Goal: Task Accomplishment & Management: Use online tool/utility

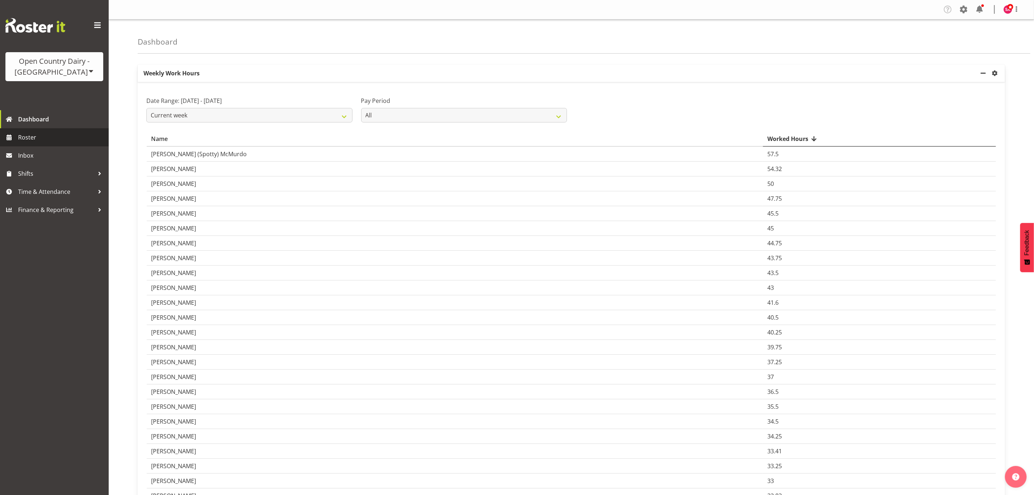
click at [43, 130] on link "Roster" at bounding box center [54, 137] width 109 height 18
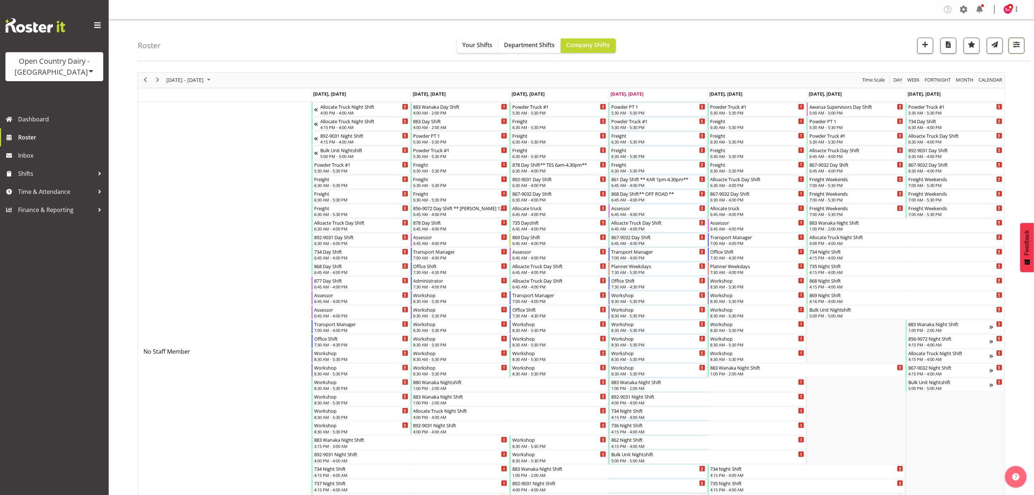
click at [1014, 42] on span "button" at bounding box center [1016, 44] width 9 height 9
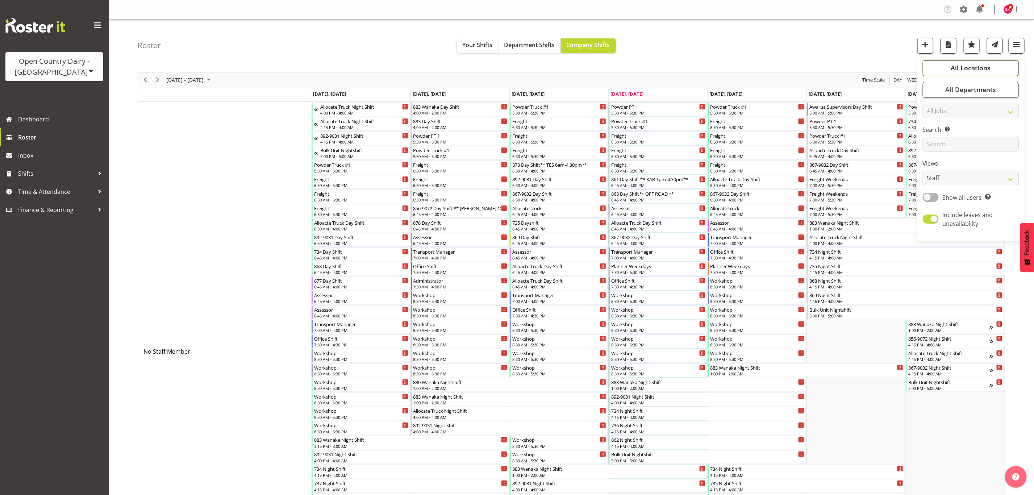
click at [959, 70] on span "All Locations" at bounding box center [971, 67] width 40 height 9
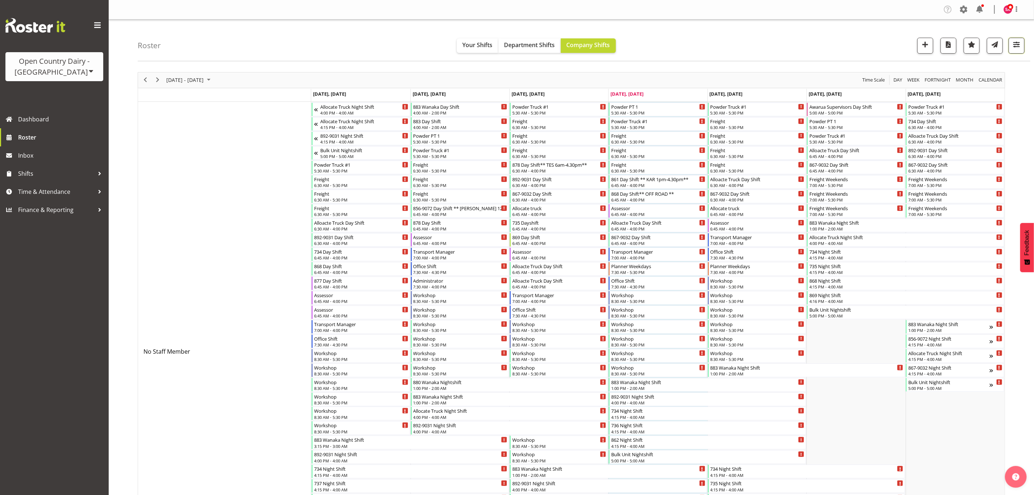
click at [1020, 49] on span "button" at bounding box center [1016, 44] width 9 height 9
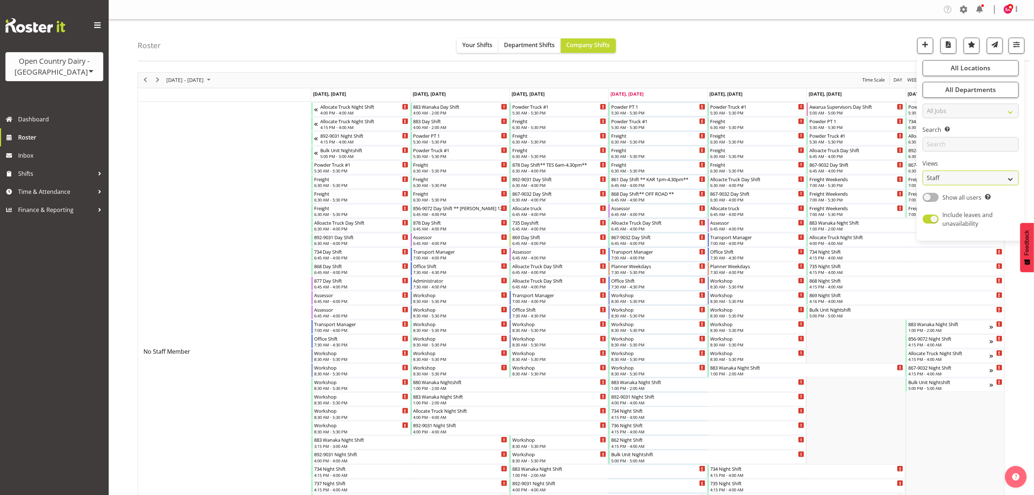
click at [964, 180] on select "Staff Role Shift - Horizontal Shift - Vertical Staff - Location" at bounding box center [971, 178] width 96 height 14
select select "shift"
click at [923, 171] on select "Staff Role Shift - Horizontal Shift - Vertical Staff - Location" at bounding box center [971, 178] width 96 height 14
